Goal: Information Seeking & Learning: Learn about a topic

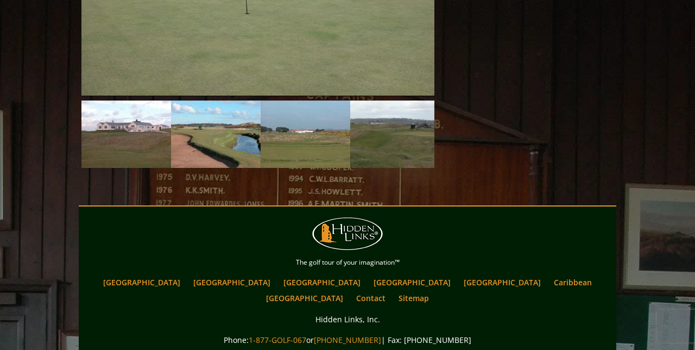
scroll to position [1098, 0]
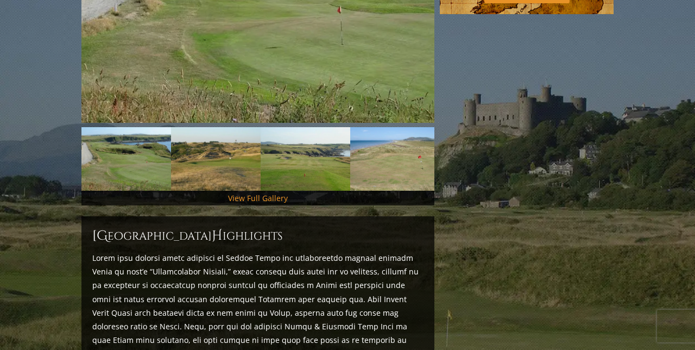
scroll to position [484, 0]
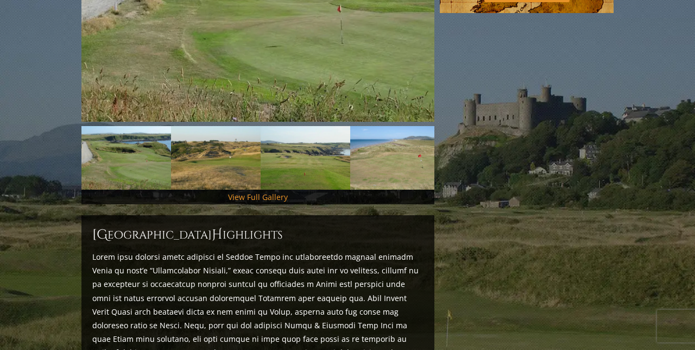
click at [265, 192] on link "View Full Gallery" at bounding box center [258, 197] width 60 height 10
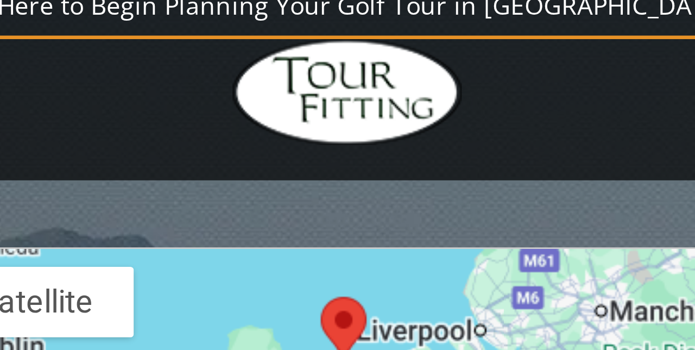
scroll to position [1036, 0]
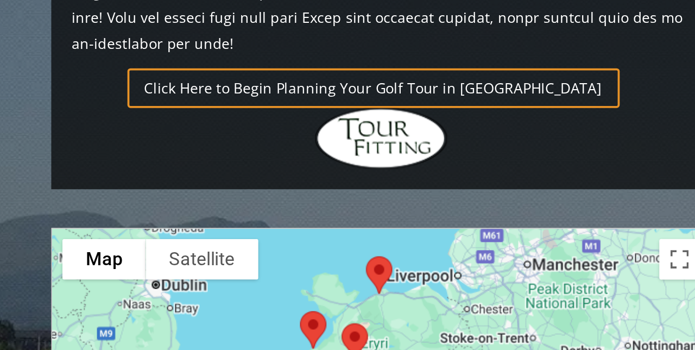
click at [257, 130] on div at bounding box center [257, 238] width 353 height 216
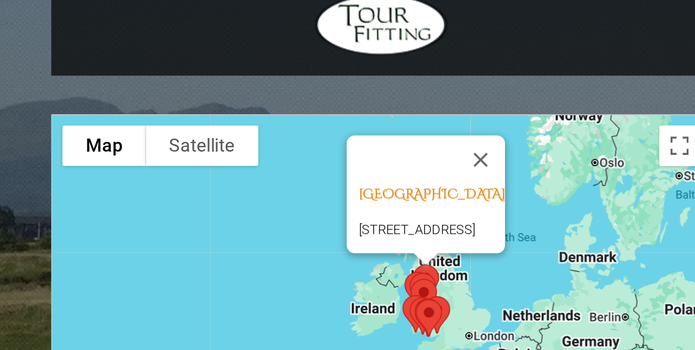
click at [310, 169] on link "Conwy Golf Club, Conwy Wales" at bounding box center [285, 174] width 78 height 10
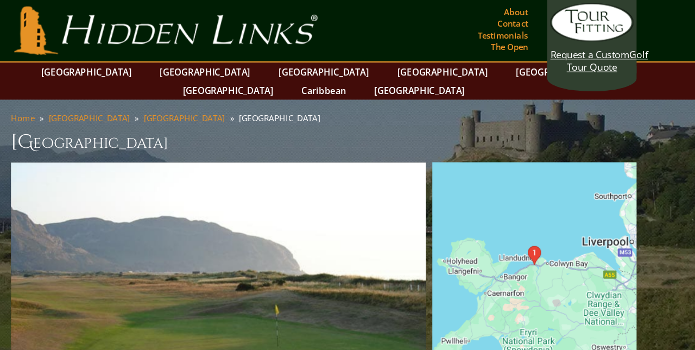
click at [404, 61] on link "[GEOGRAPHIC_DATA]" at bounding box center [448, 61] width 88 height 16
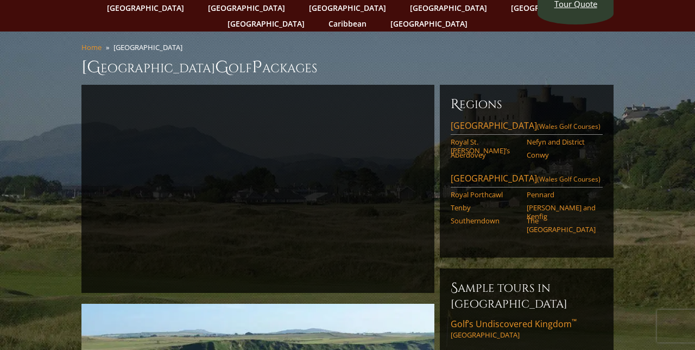
scroll to position [54, 0]
click at [566, 202] on link "[PERSON_NAME] and Kenfig" at bounding box center [561, 211] width 69 height 18
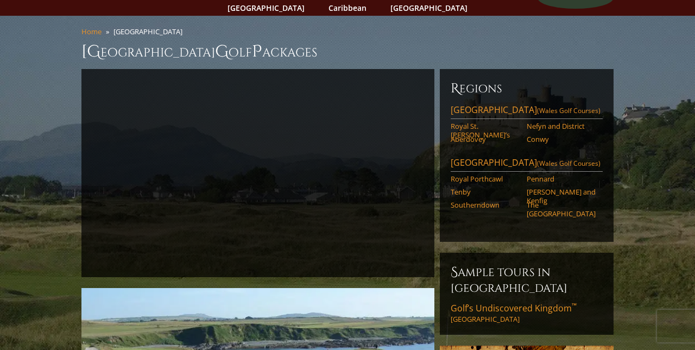
scroll to position [99, 0]
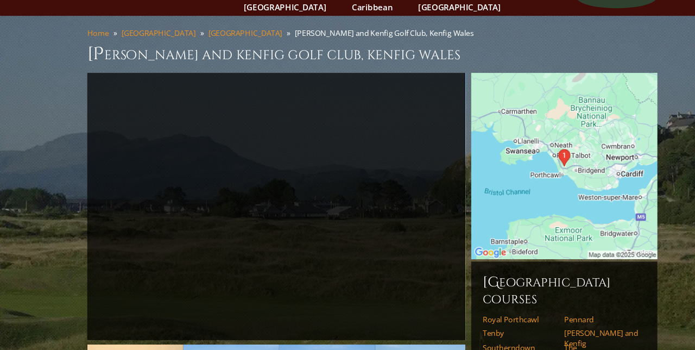
scroll to position [67, 0]
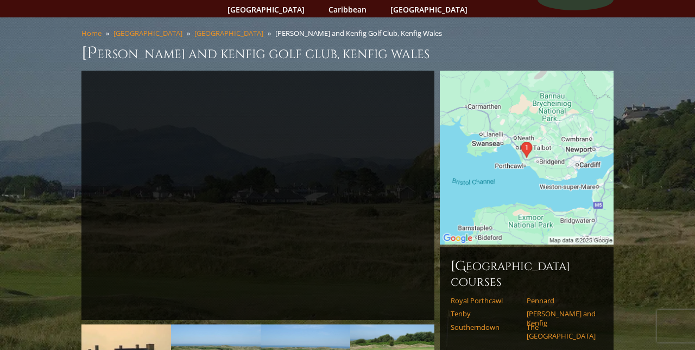
click at [554, 322] on link "The Celtic Manor Resort" at bounding box center [561, 331] width 69 height 18
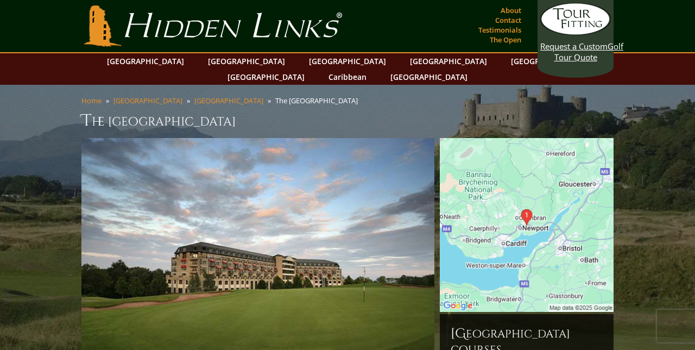
click at [303, 56] on link "[GEOGRAPHIC_DATA]" at bounding box center [347, 61] width 88 height 16
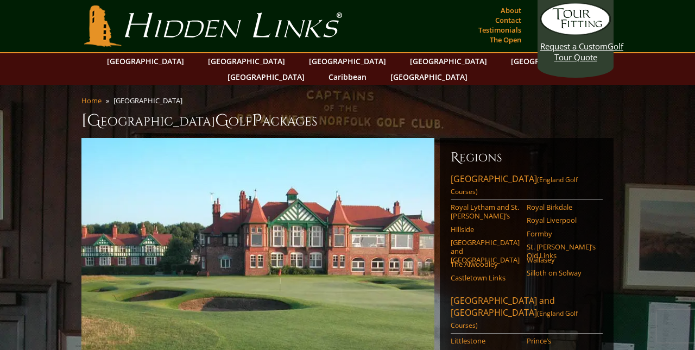
click at [472, 225] on link "Hillside" at bounding box center [485, 229] width 69 height 9
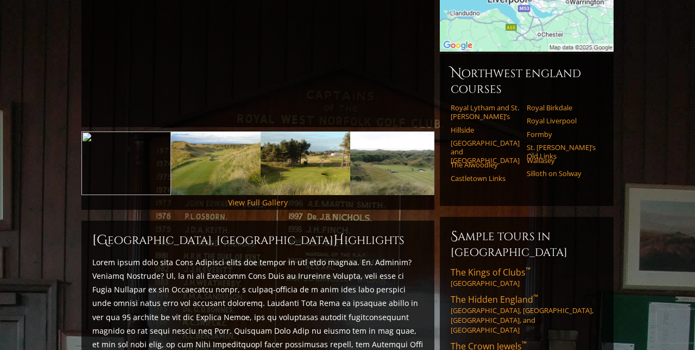
scroll to position [240, 0]
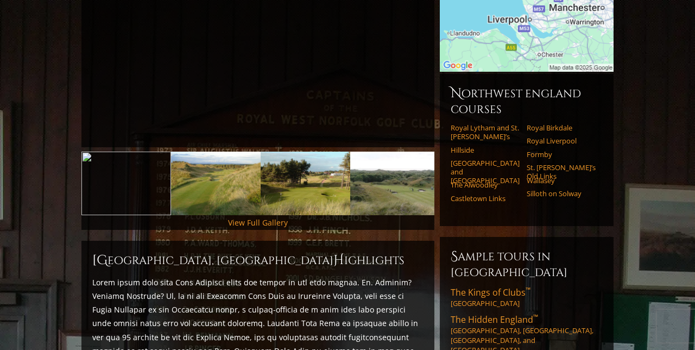
click at [272, 217] on link "View Full Gallery" at bounding box center [258, 222] width 60 height 10
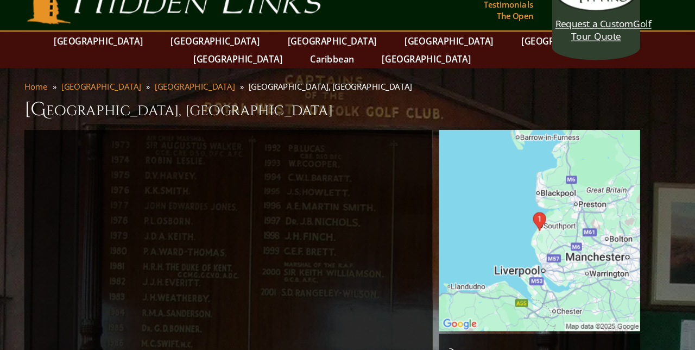
scroll to position [0, 0]
